Goal: Task Accomplishment & Management: Use online tool/utility

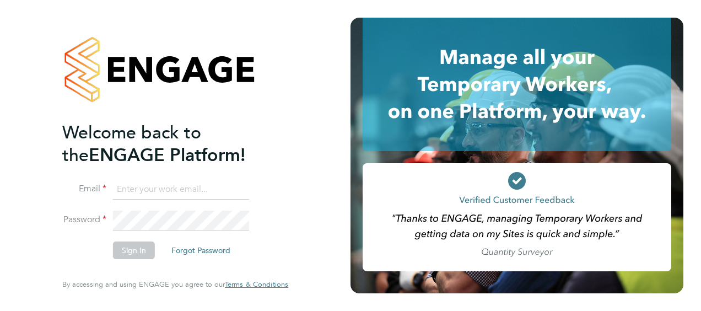
click at [192, 189] on input at bounding box center [181, 190] width 136 height 20
type input "[PERSON_NAME][EMAIL_ADDRESS][PERSON_NAME][PERSON_NAME][DOMAIN_NAME]"
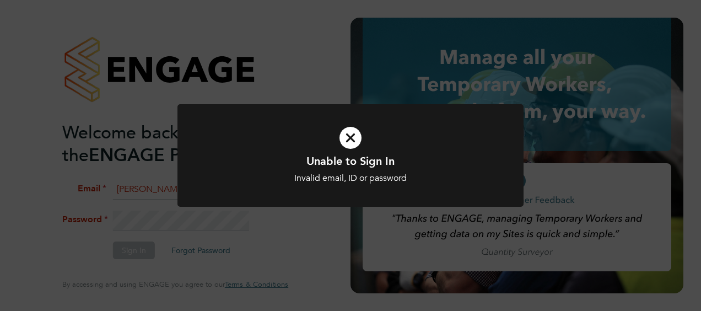
click at [286, 159] on h1 "Unable to Sign In" at bounding box center [350, 161] width 286 height 14
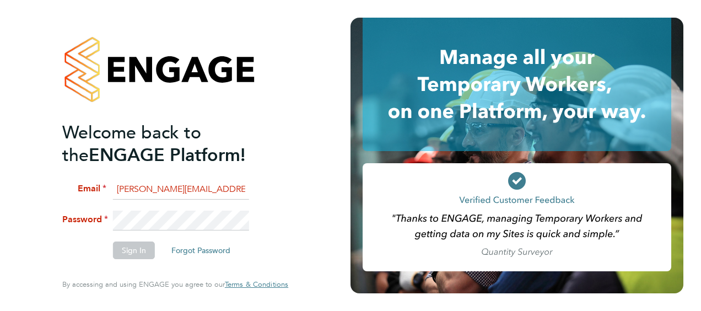
click at [2, 229] on div "Welcome back to the ENGAGE Platform! Email tommy.bowdery@hays.com Password Sign…" at bounding box center [175, 155] width 350 height 311
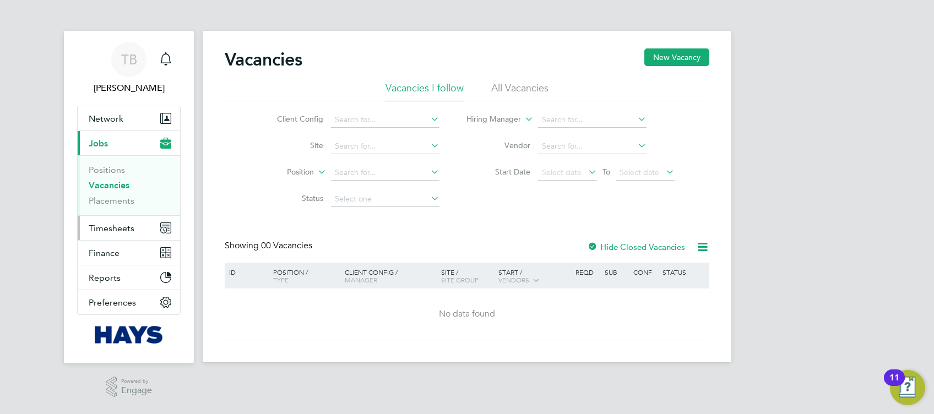
click at [117, 224] on span "Timesheets" at bounding box center [112, 228] width 46 height 10
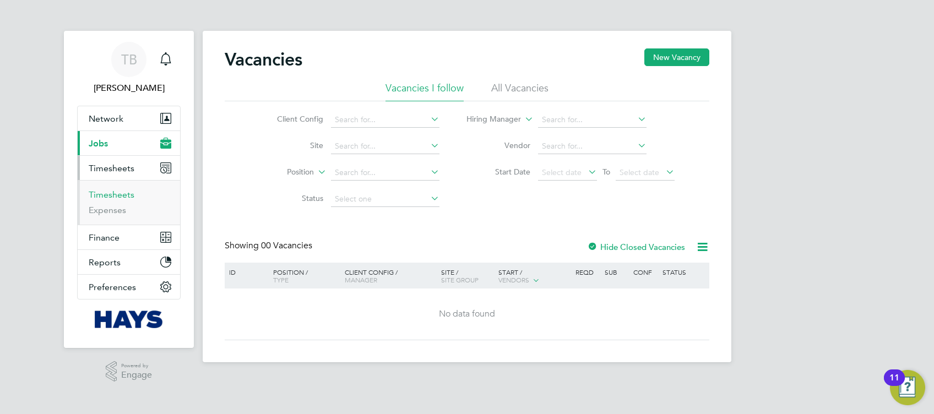
click at [111, 196] on link "Timesheets" at bounding box center [112, 194] width 46 height 10
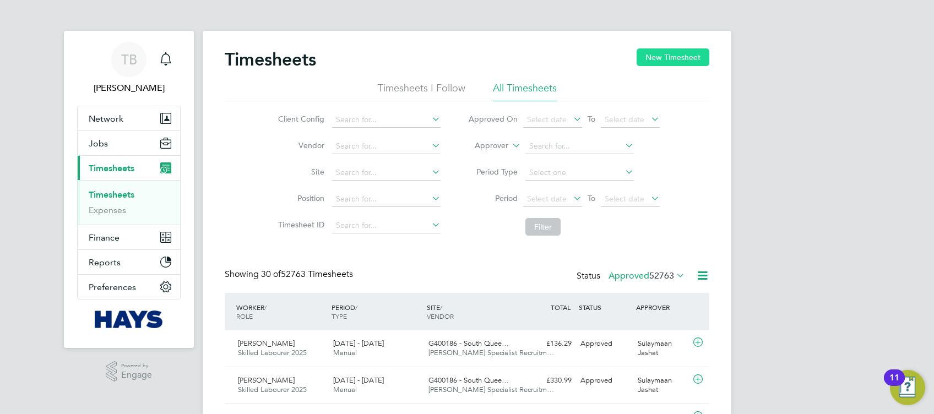
click at [655, 61] on button "New Timesheet" at bounding box center [673, 57] width 73 height 18
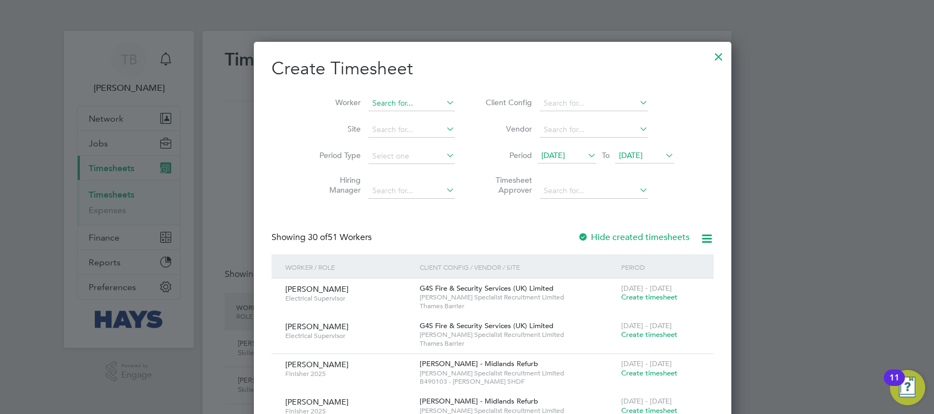
click at [379, 102] on input at bounding box center [411, 103] width 86 height 15
click at [381, 116] on li "[PERSON_NAME] Aleshe" at bounding box center [386, 118] width 87 height 15
type input "[PERSON_NAME]"
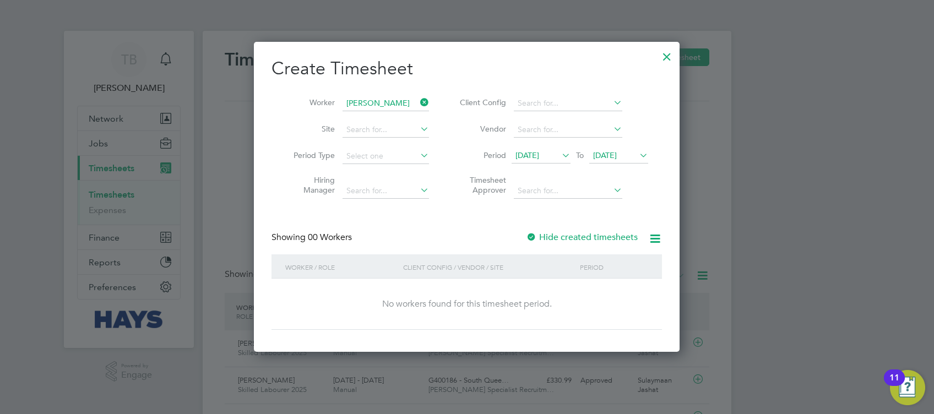
click at [532, 236] on div at bounding box center [531, 237] width 11 height 11
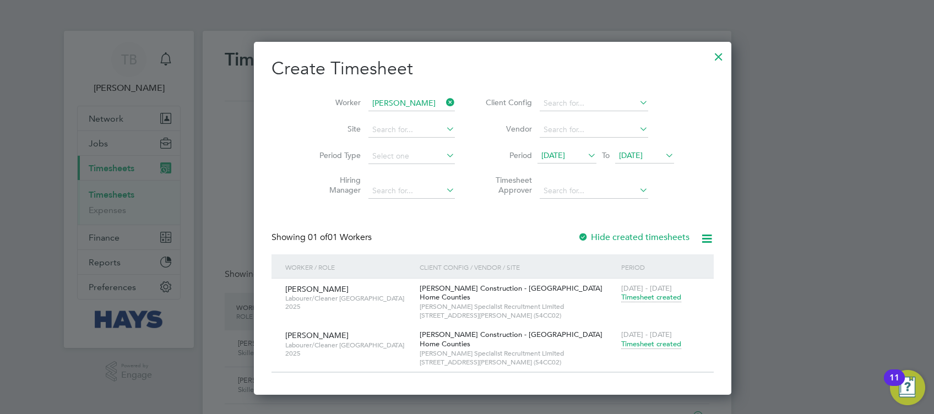
click at [621, 296] on span "Timesheet created" at bounding box center [651, 297] width 60 height 10
click at [621, 341] on span "Timesheet created" at bounding box center [651, 344] width 60 height 10
